Goal: Use online tool/utility: Utilize a website feature to perform a specific function

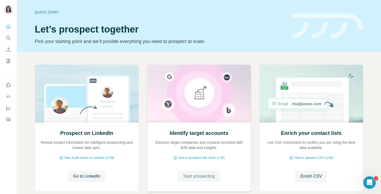
click at [198, 174] on span "Start prospecting" at bounding box center [199, 176] width 32 height 6
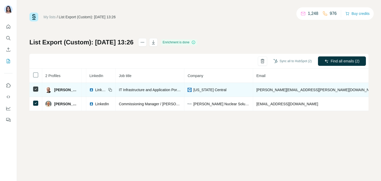
scroll to position [0, 1]
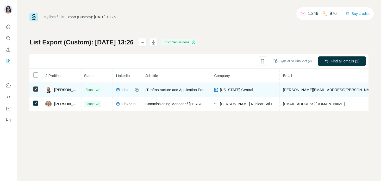
click at [218, 90] on img at bounding box center [216, 90] width 4 height 4
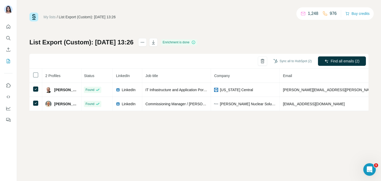
scroll to position [0, 0]
